Goal: Submit feedback/report problem

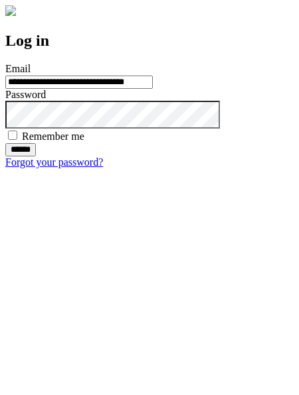
type input "**********"
click at [36, 157] on input "******" at bounding box center [20, 149] width 31 height 13
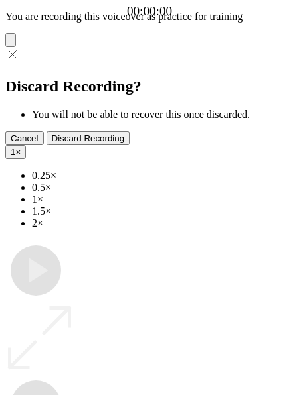
type input "**********"
